Goal: Task Accomplishment & Management: Manage account settings

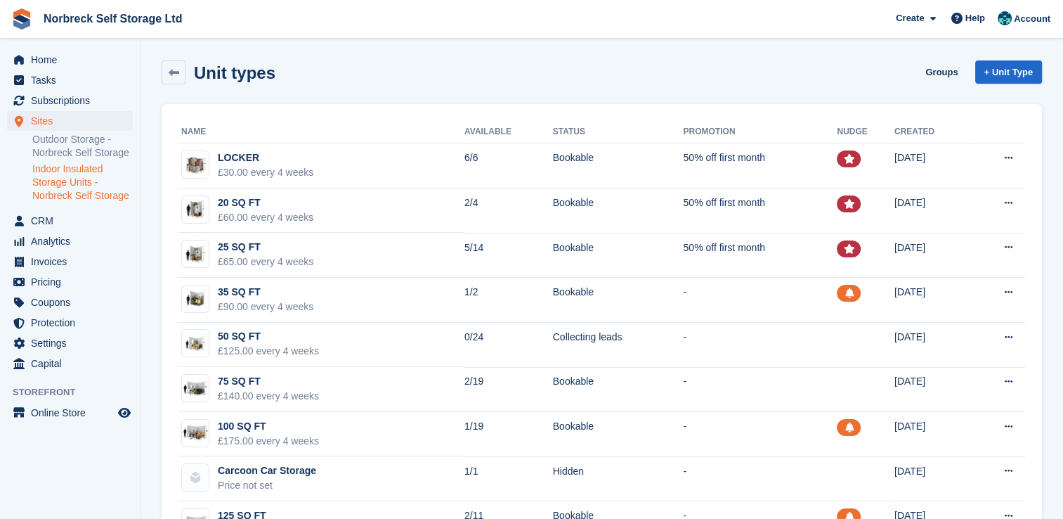
drag, startPoint x: 89, startPoint y: 189, endPoint x: 137, endPoint y: 192, distance: 47.9
click at [89, 189] on link "Indoor Insulated Storage Units - Norbreck Self Storage" at bounding box center [82, 182] width 100 height 40
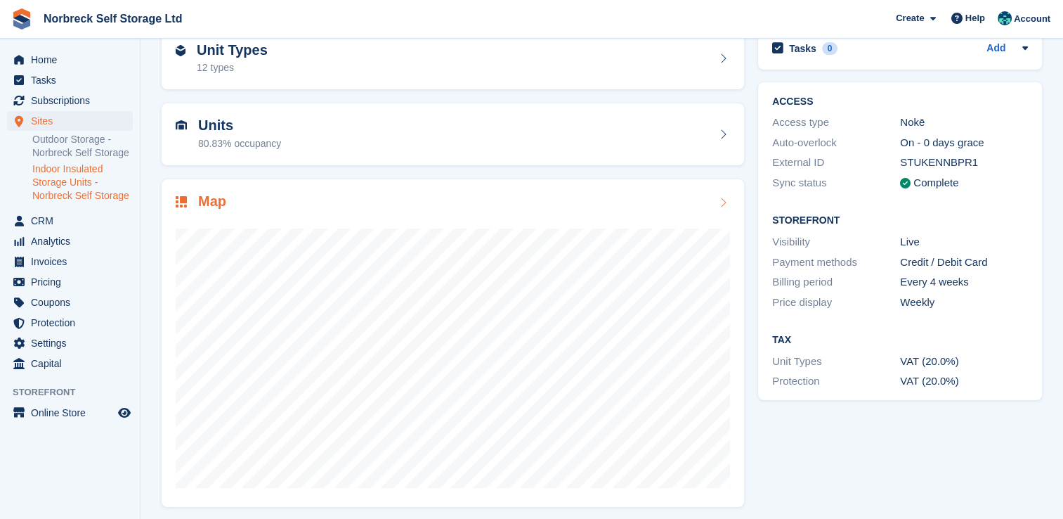
scroll to position [80, 0]
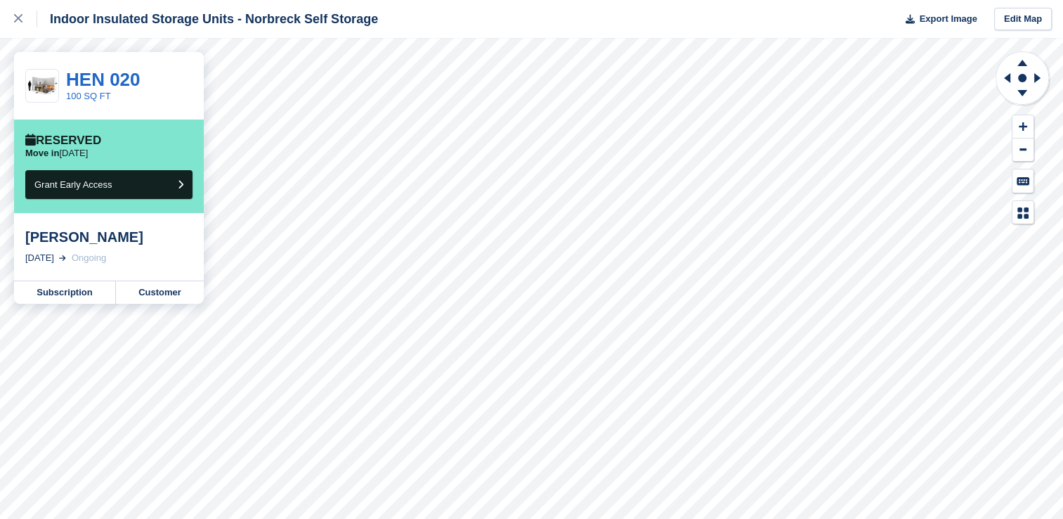
drag, startPoint x: 11, startPoint y: 20, endPoint x: 55, endPoint y: 34, distance: 45.8
click at [11, 20] on link at bounding box center [18, 19] width 37 height 38
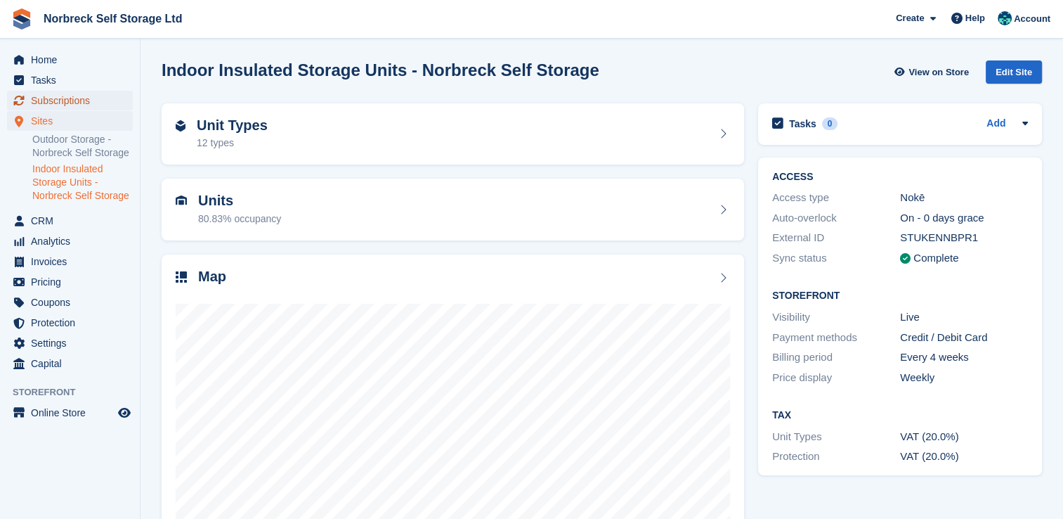
drag, startPoint x: 77, startPoint y: 103, endPoint x: 105, endPoint y: 103, distance: 28.1
click at [78, 103] on span "Subscriptions" at bounding box center [73, 101] width 84 height 20
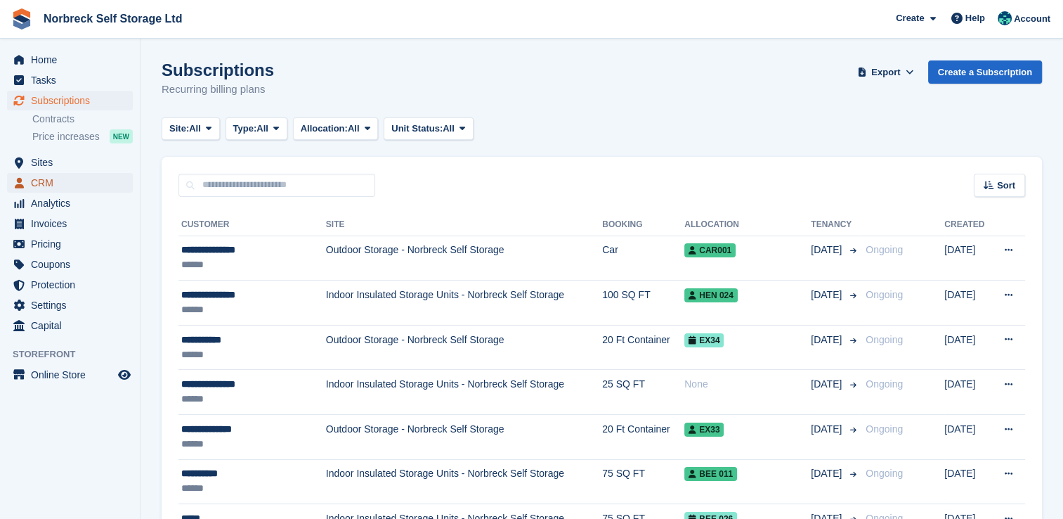
drag, startPoint x: 70, startPoint y: 190, endPoint x: 163, endPoint y: 190, distance: 92.7
click at [72, 190] on span "CRM" at bounding box center [73, 183] width 84 height 20
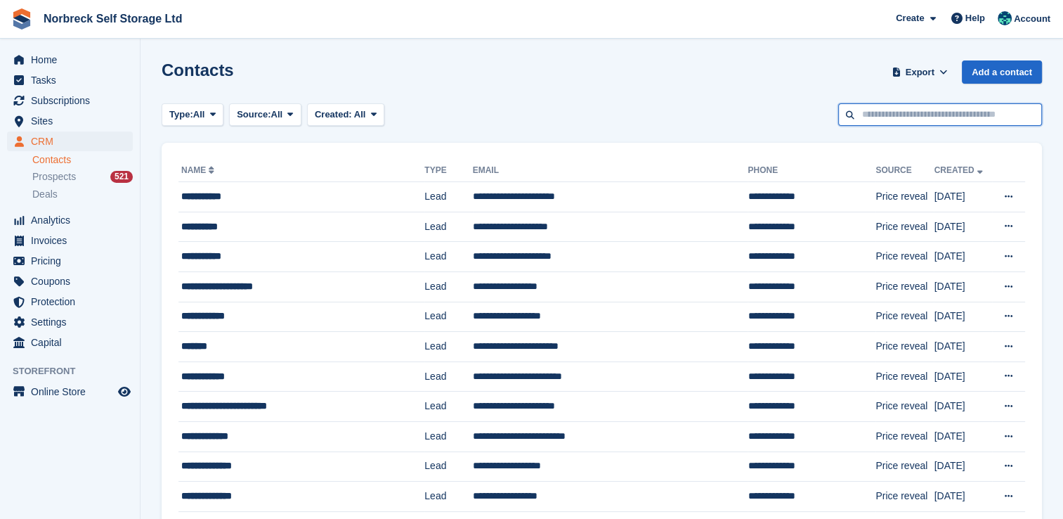
click at [946, 125] on input "text" at bounding box center [940, 114] width 204 height 23
type input "***"
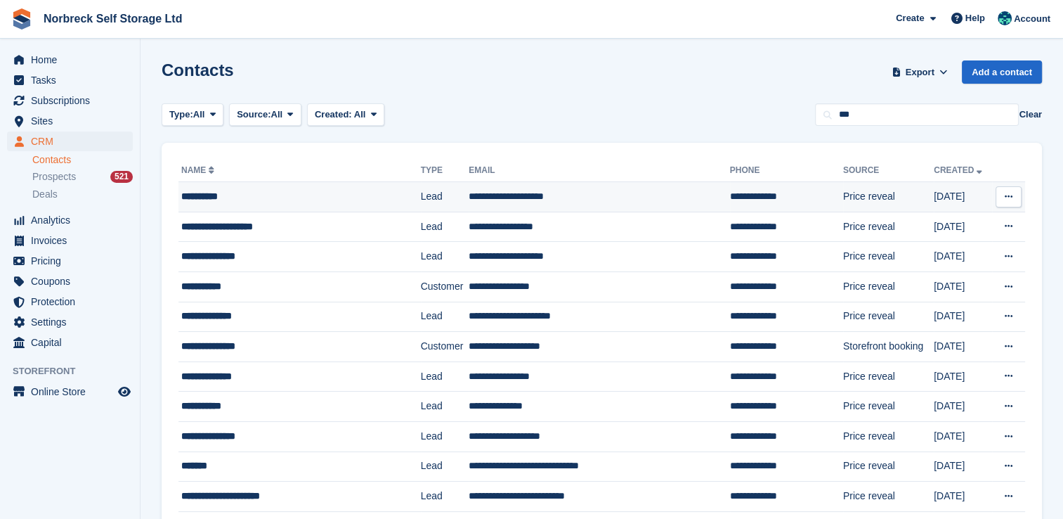
click at [631, 190] on td "**********" at bounding box center [599, 197] width 261 height 30
